Goal: Check status

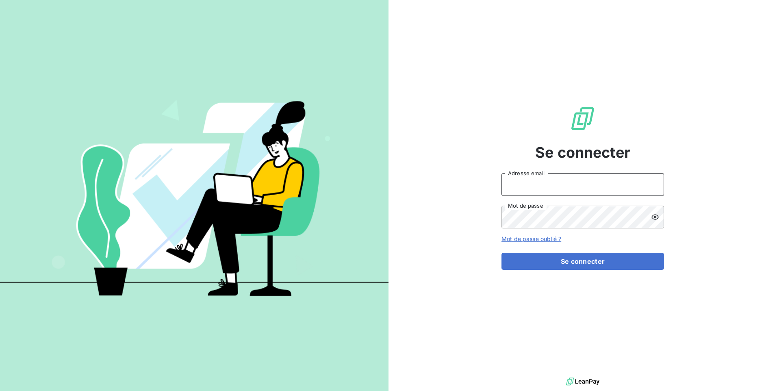
type input "[EMAIL_ADDRESS][DOMAIN_NAME]"
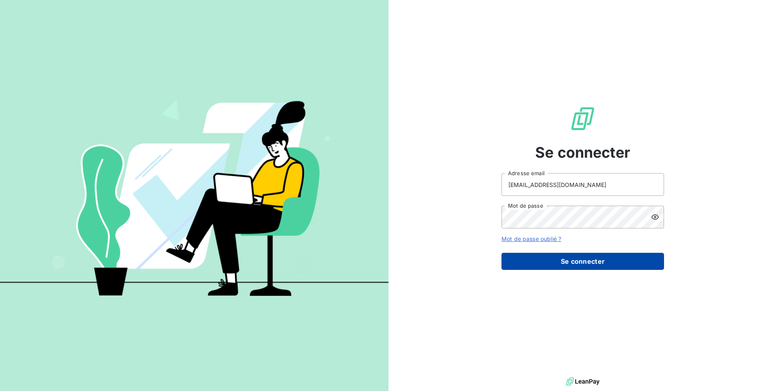
click at [556, 263] on button "Se connecter" at bounding box center [583, 261] width 163 height 17
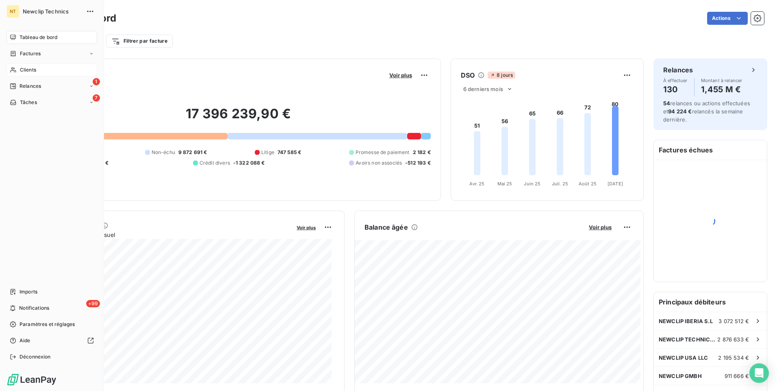
click at [24, 67] on span "Clients" at bounding box center [28, 69] width 16 height 7
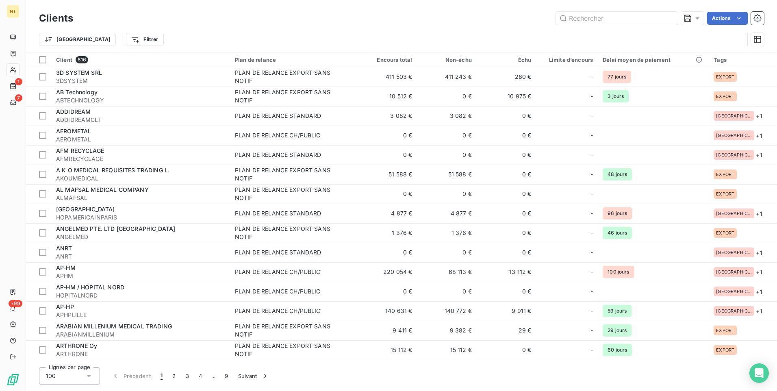
click at [177, 2] on div "Clients Actions Trier Filtrer" at bounding box center [401, 26] width 751 height 52
click at [588, 22] on input "text" at bounding box center [617, 18] width 122 height 13
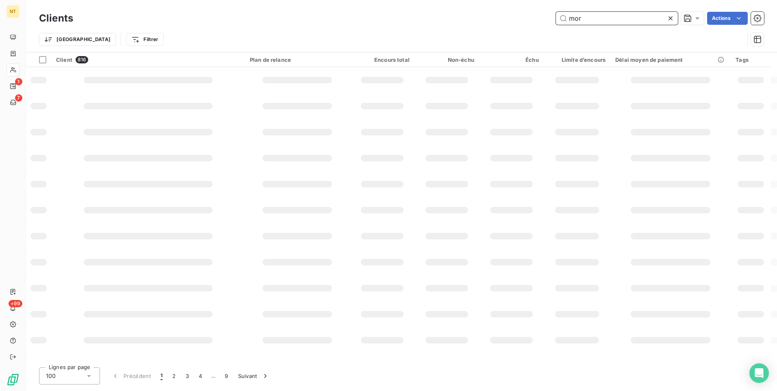
type input "mor"
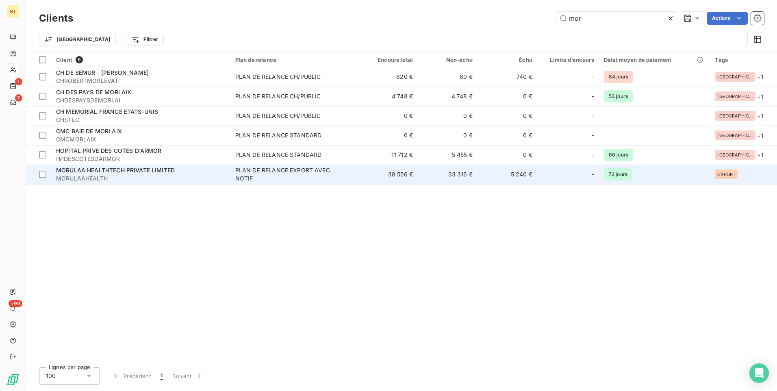
click at [418, 173] on td "38 556 €" at bounding box center [388, 175] width 60 height 20
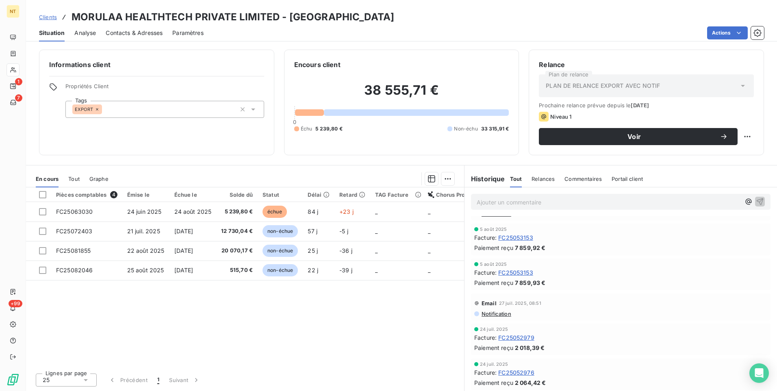
scroll to position [163, 0]
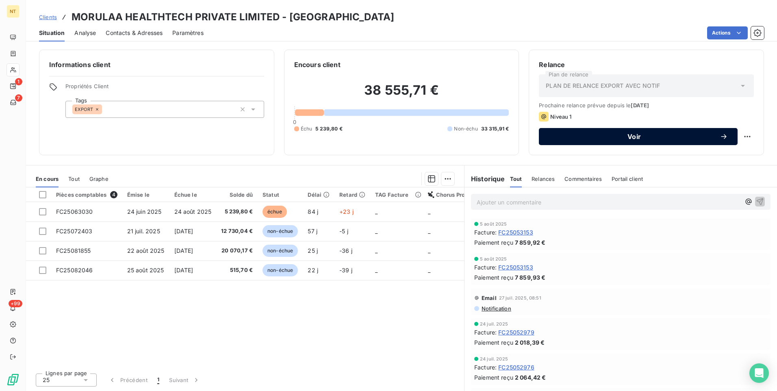
click at [554, 132] on button "Voir" at bounding box center [638, 136] width 199 height 17
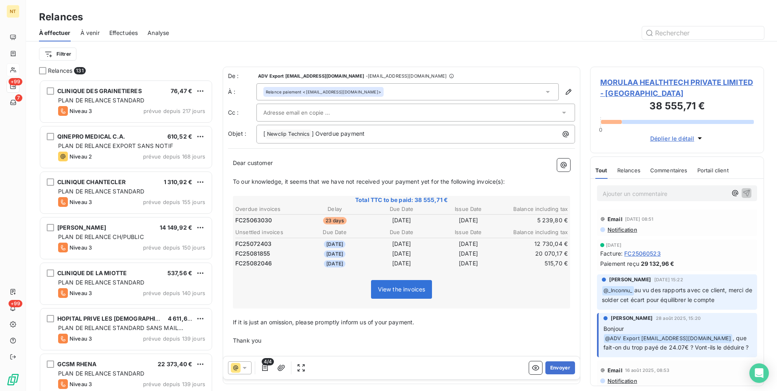
scroll to position [305, 168]
click at [502, 231] on th "Balance including tax" at bounding box center [535, 232] width 66 height 9
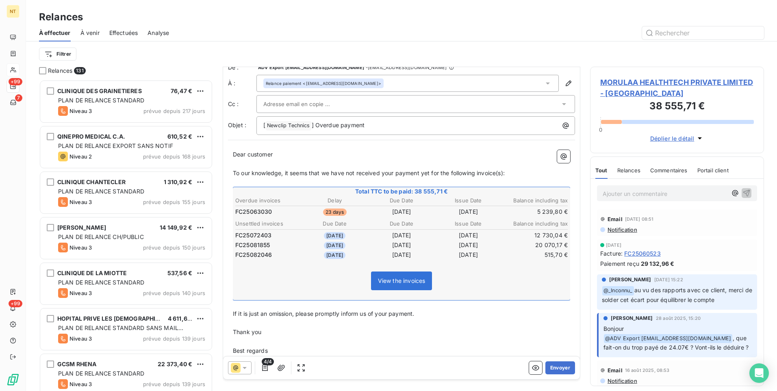
scroll to position [33, 0]
